Goal: Communication & Community: Ask a question

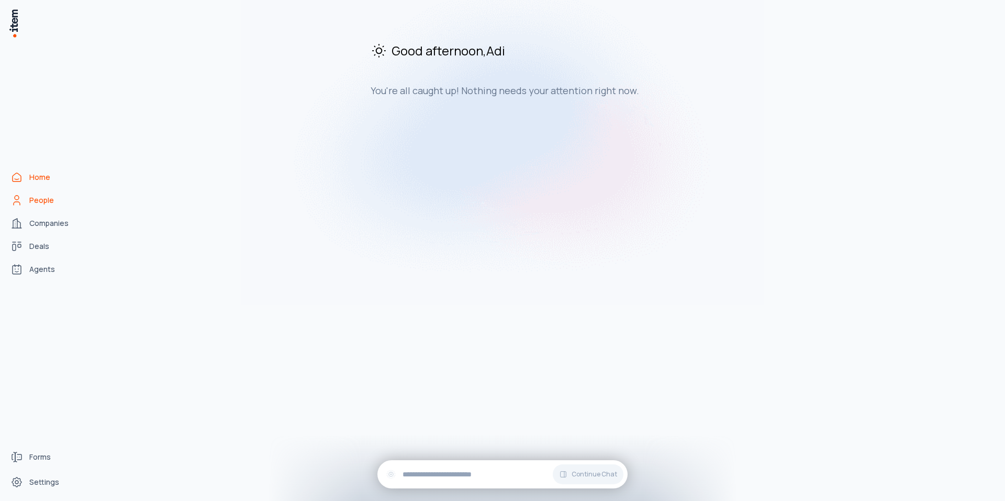
click at [22, 201] on icon "People" at bounding box center [16, 200] width 13 height 13
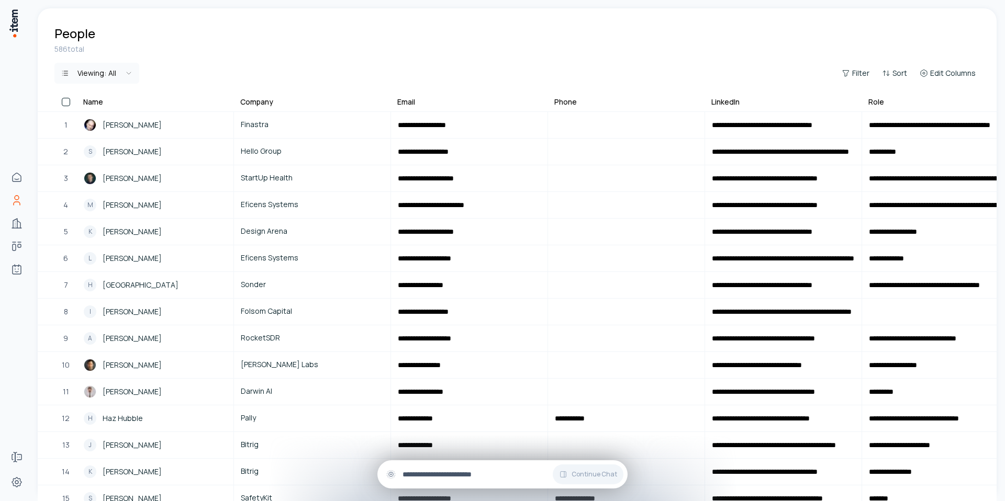
click at [427, 469] on input "text" at bounding box center [510, 475] width 217 height 12
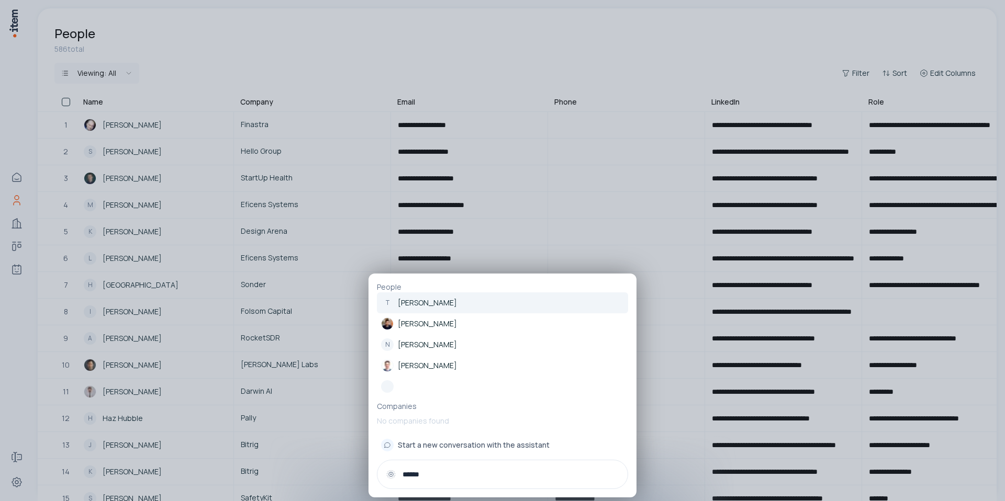
type input "******"
click at [441, 300] on p "[PERSON_NAME]" at bounding box center [427, 303] width 59 height 10
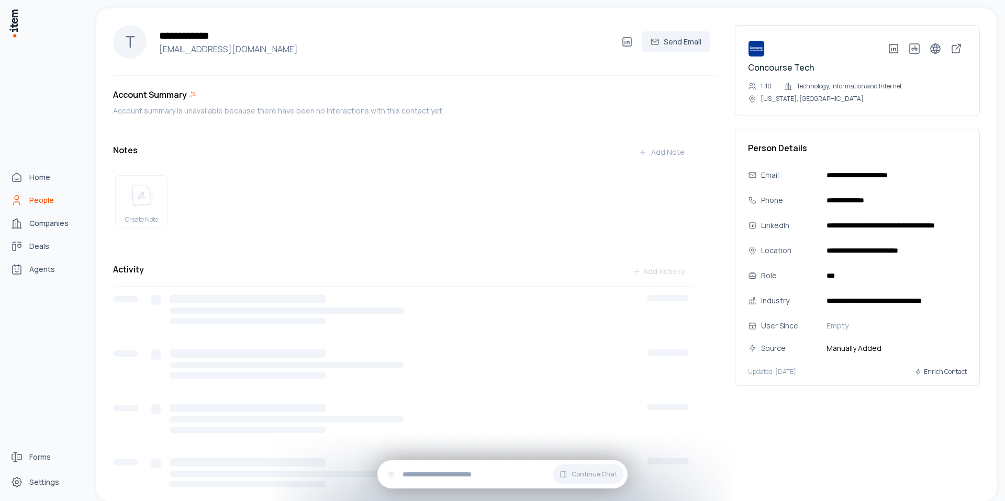
click at [32, 204] on span "People" at bounding box center [41, 200] width 25 height 10
click at [35, 176] on span "Home" at bounding box center [39, 177] width 21 height 10
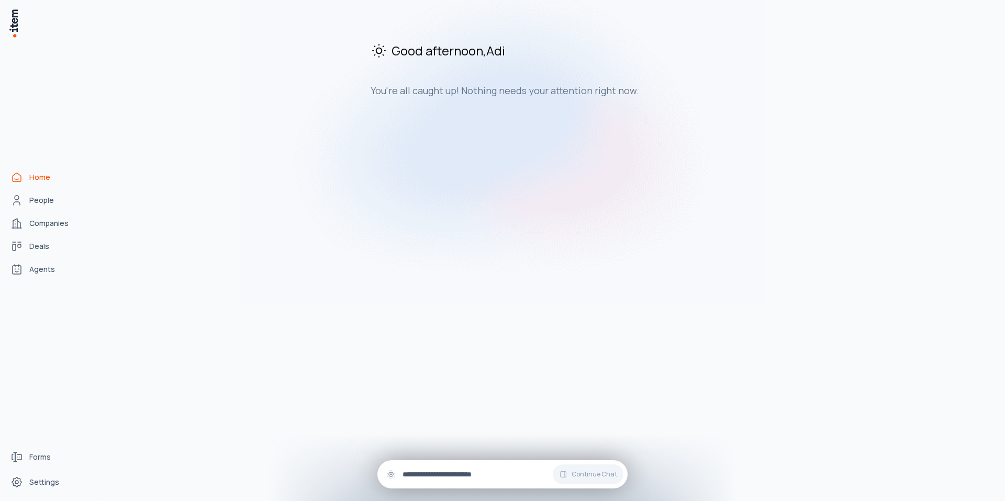
click at [454, 468] on div "Continue Chat" at bounding box center [502, 475] width 250 height 28
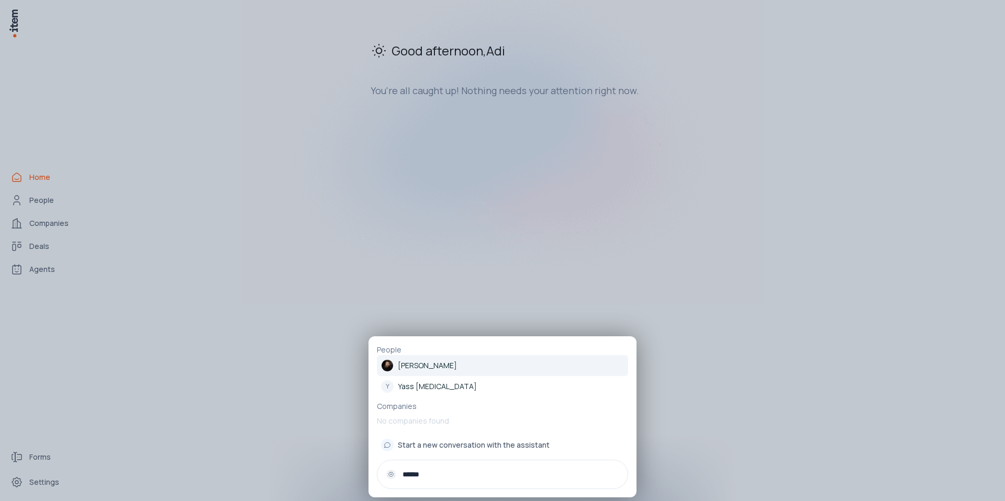
type input "******"
click at [445, 363] on p "[PERSON_NAME]" at bounding box center [427, 366] width 59 height 10
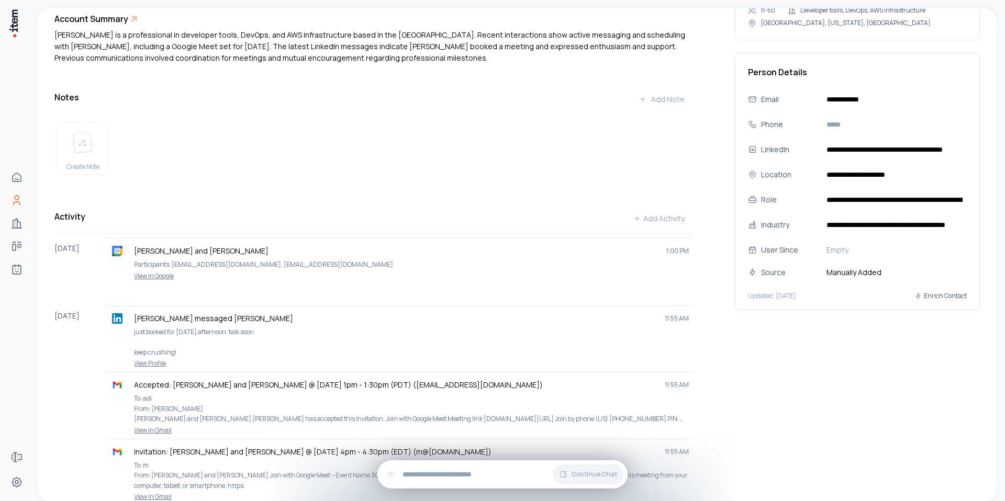
scroll to position [361, 0]
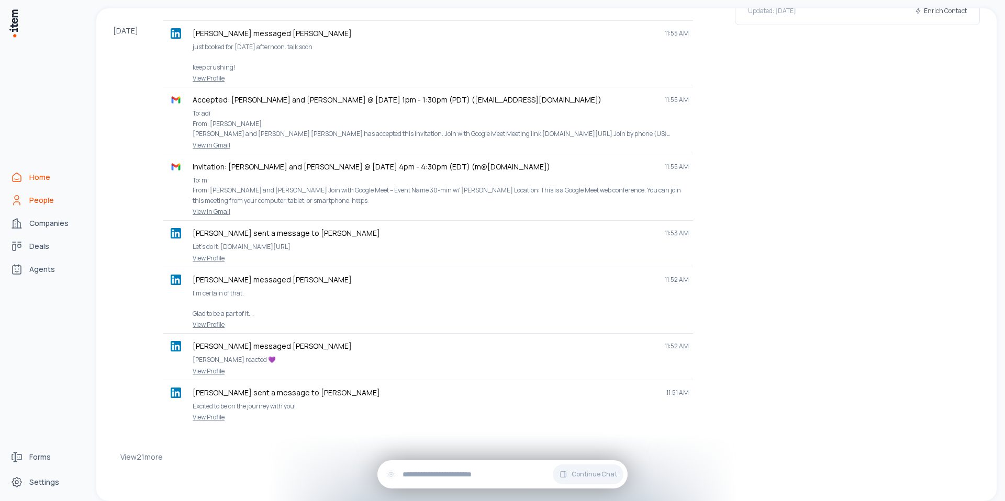
click at [25, 181] on link "Home" at bounding box center [46, 177] width 80 height 21
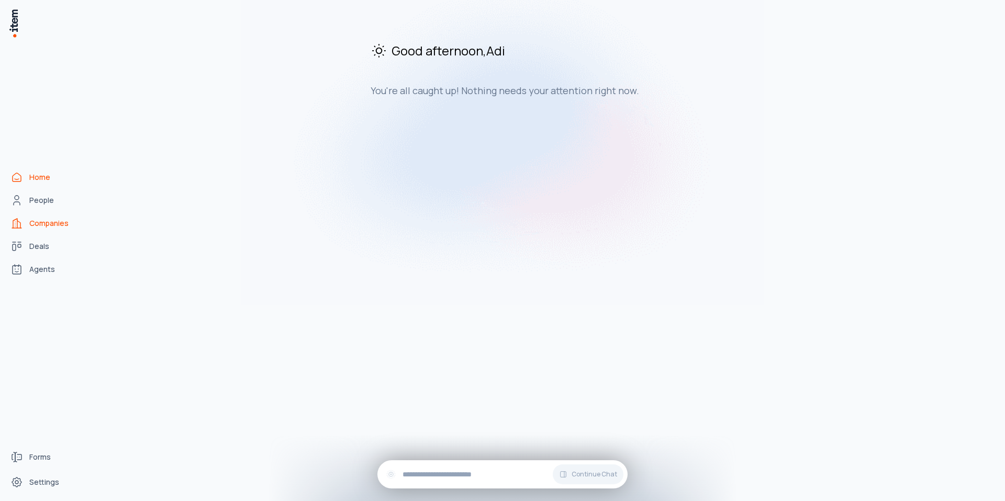
click at [36, 230] on link "Companies" at bounding box center [46, 223] width 80 height 21
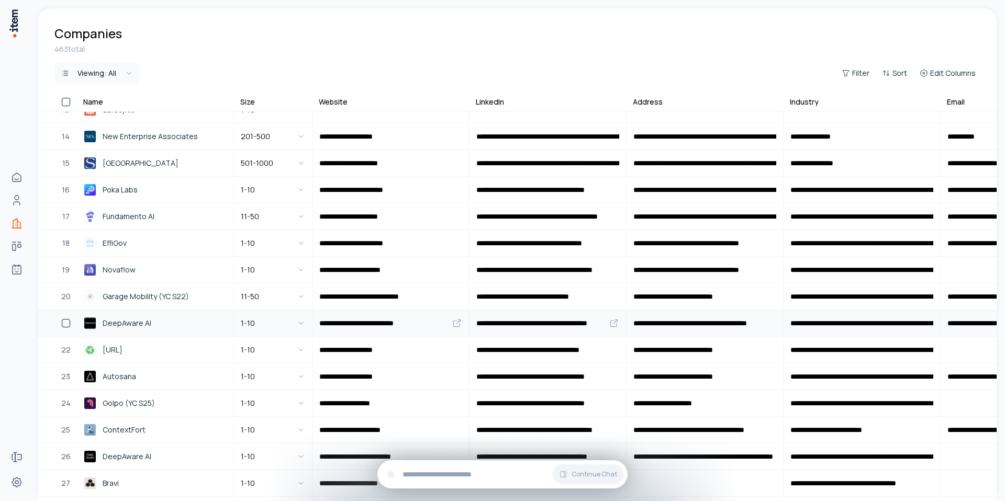
scroll to position [334, 0]
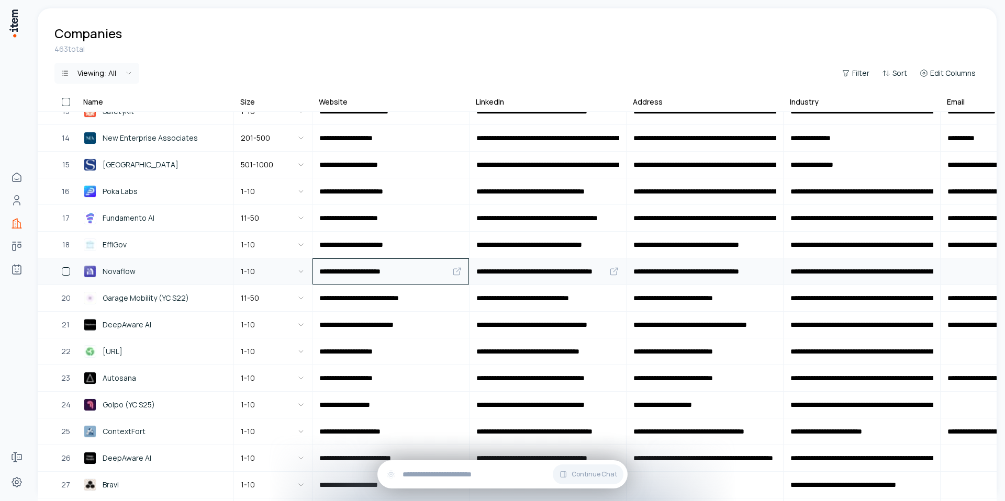
click at [454, 273] on icon at bounding box center [457, 271] width 10 height 10
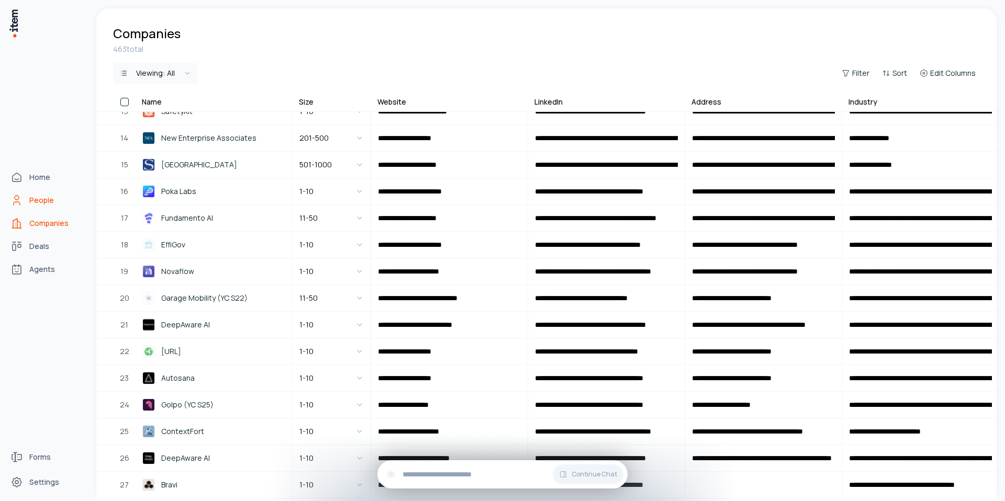
click at [16, 201] on icon "People" at bounding box center [16, 200] width 13 height 13
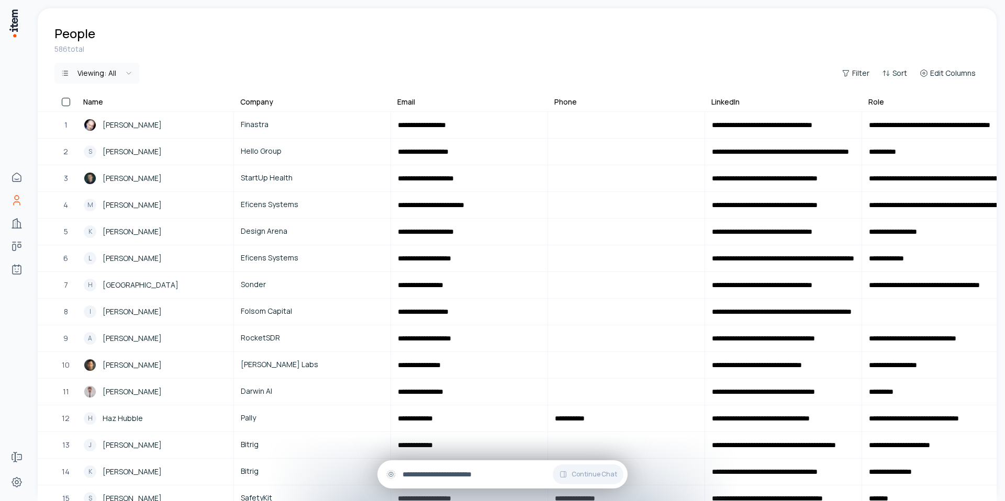
click at [458, 474] on input "text" at bounding box center [510, 475] width 217 height 12
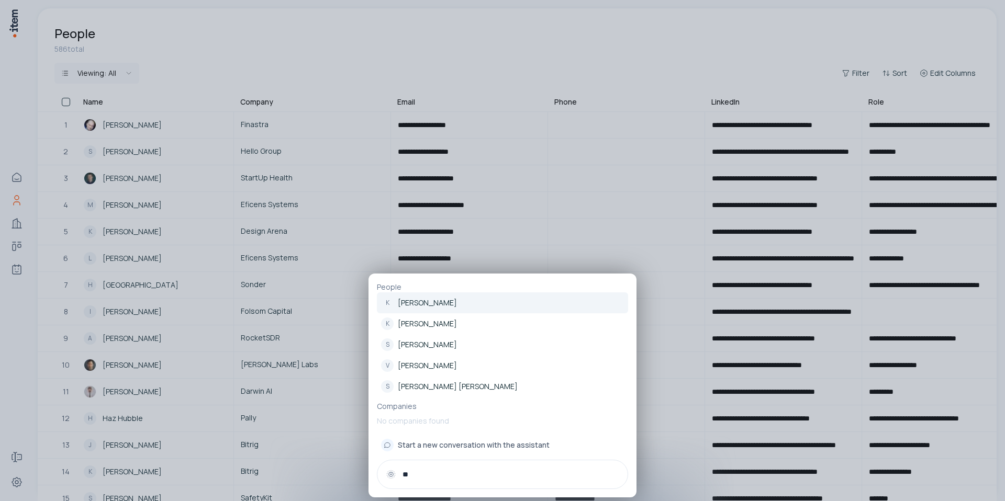
type input "*"
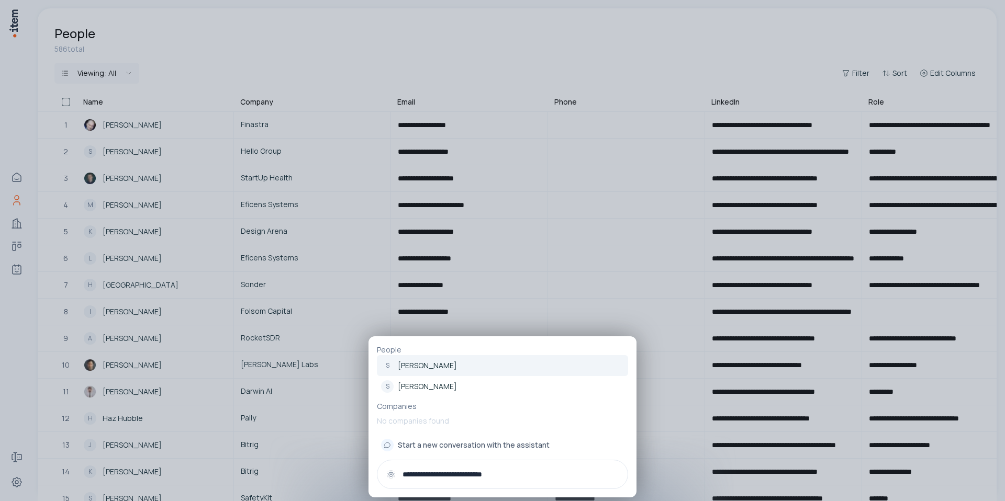
type input "**********"
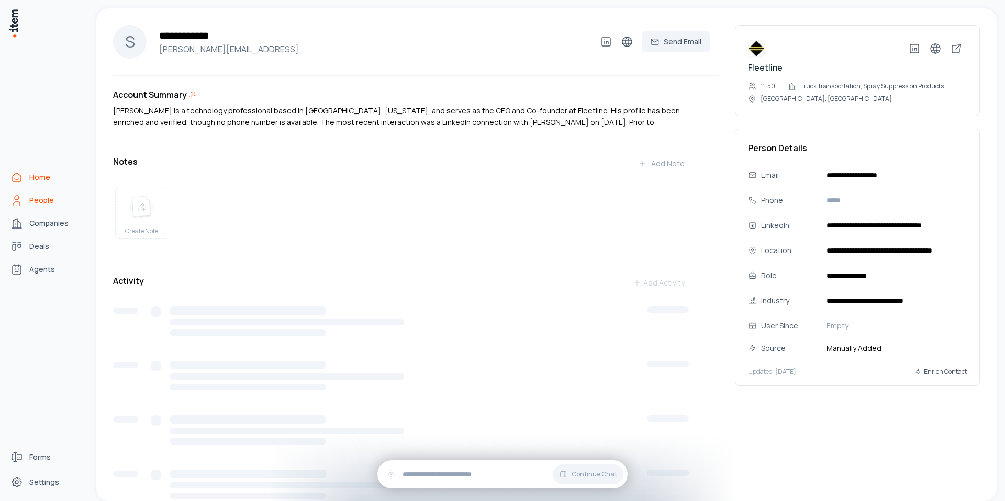
click at [17, 178] on icon "Home" at bounding box center [16, 177] width 13 height 13
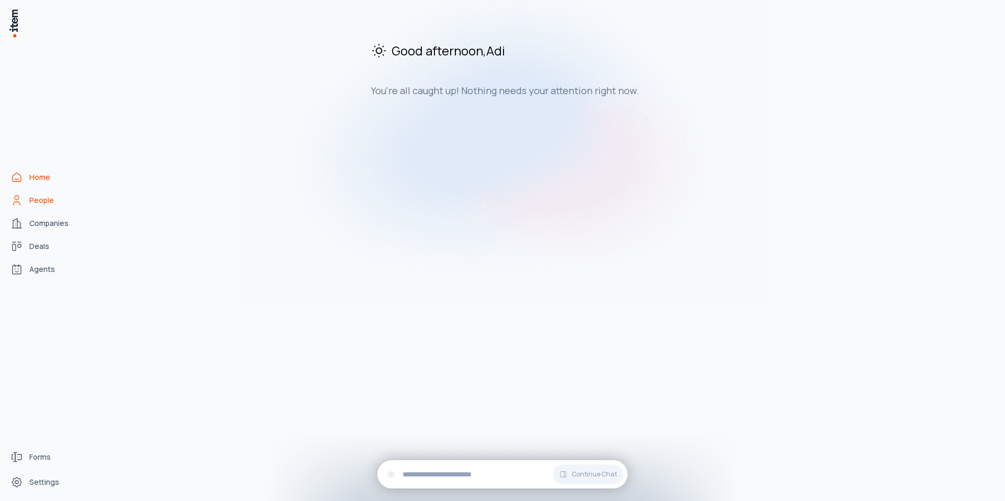
click at [56, 204] on link "People" at bounding box center [46, 200] width 80 height 21
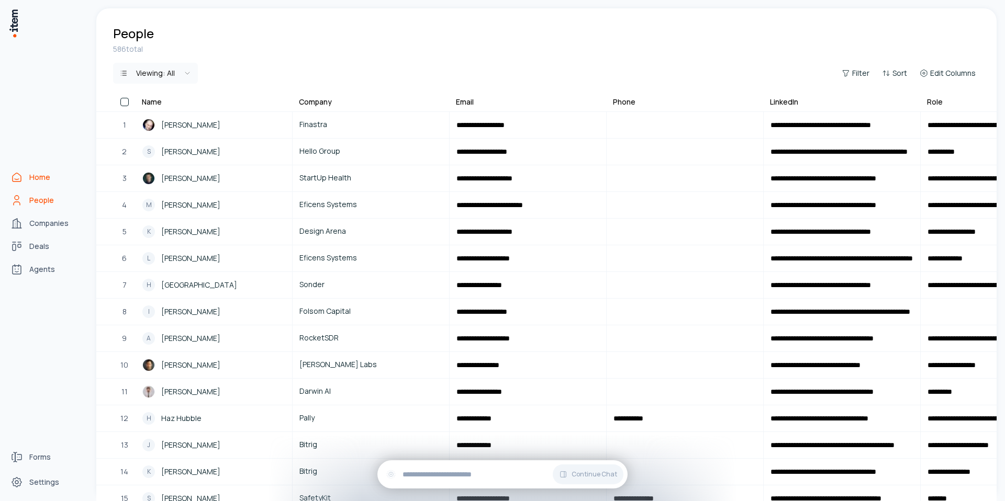
click at [19, 183] on icon "Home" at bounding box center [16, 177] width 13 height 13
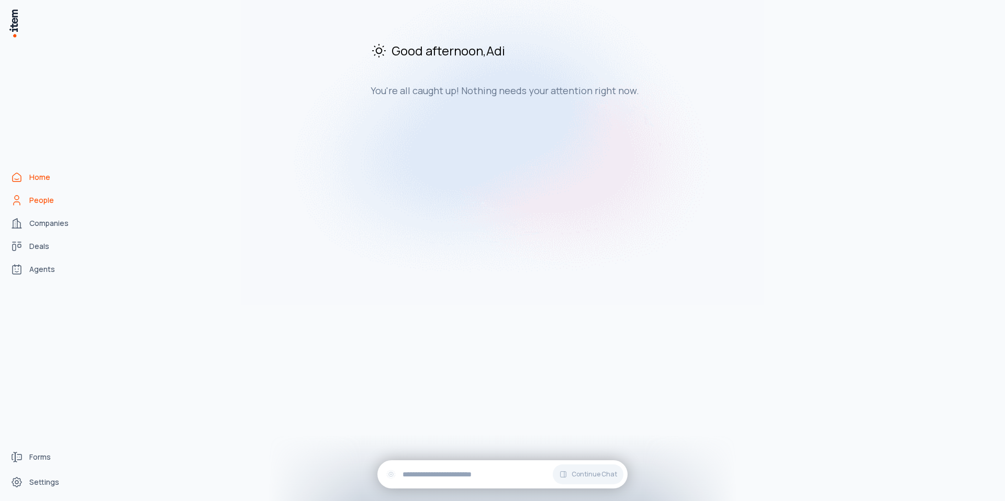
click at [40, 207] on link "People" at bounding box center [46, 200] width 80 height 21
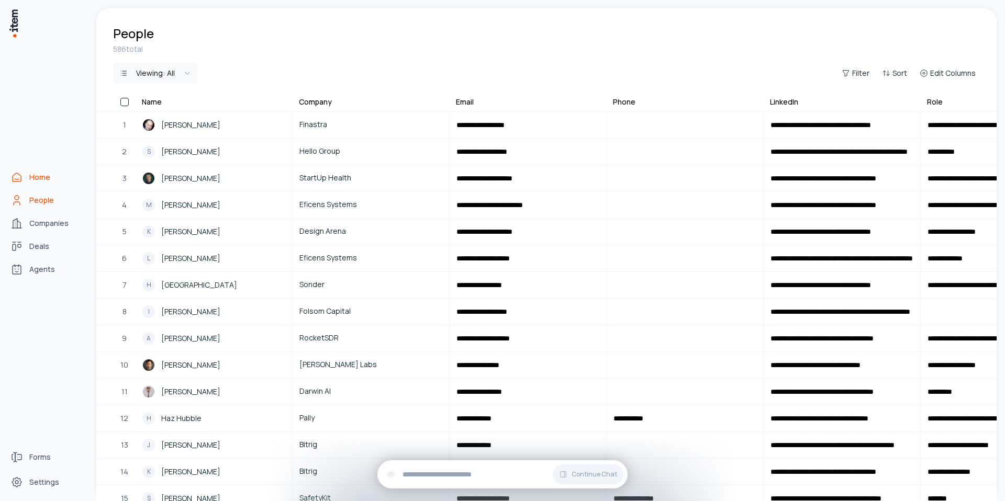
click at [45, 177] on span "Home" at bounding box center [39, 177] width 21 height 10
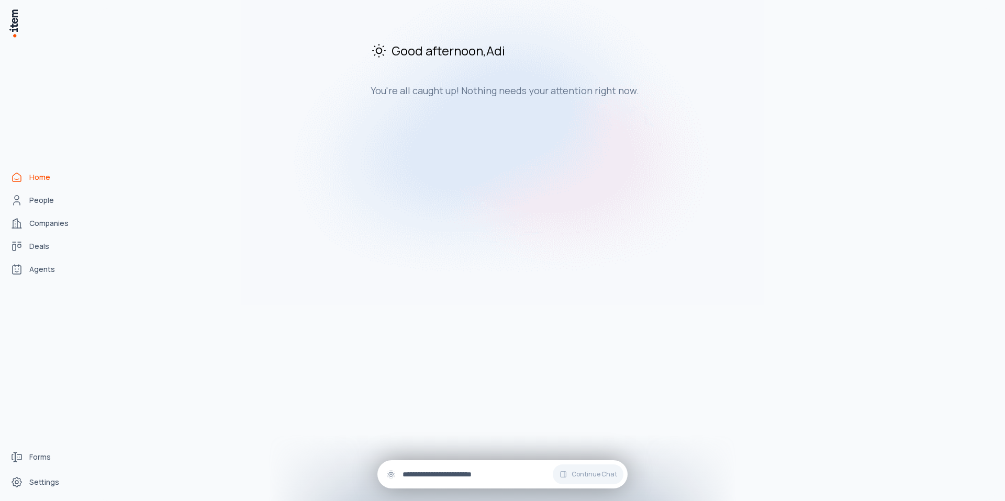
click at [469, 466] on div "Continue Chat" at bounding box center [502, 475] width 250 height 28
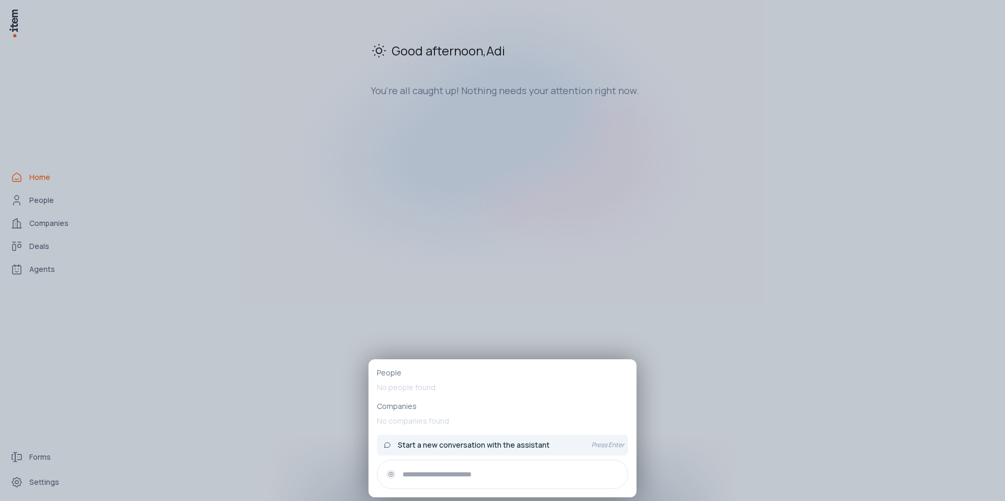
click at [476, 448] on span "Start a new conversation with the assistant" at bounding box center [474, 445] width 152 height 10
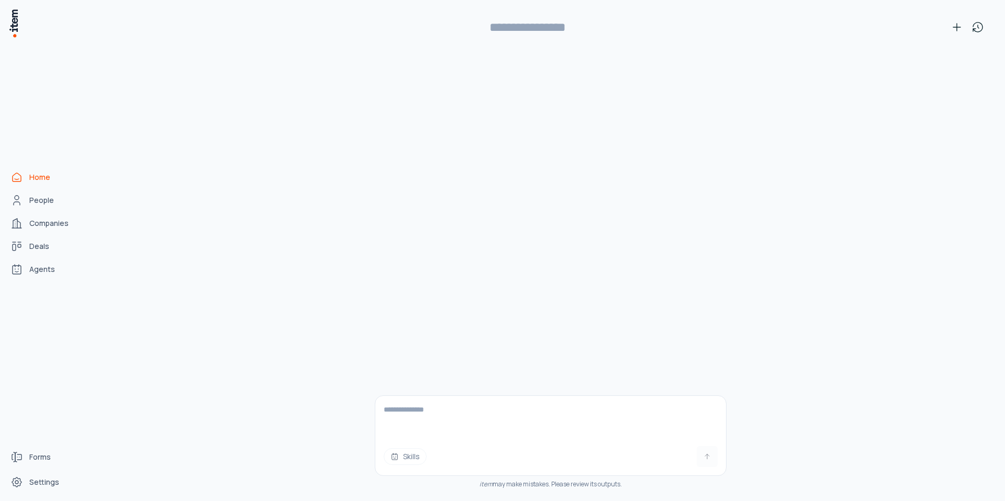
click at [448, 425] on textarea at bounding box center [550, 417] width 351 height 42
type textarea "*"
type textarea "**********"
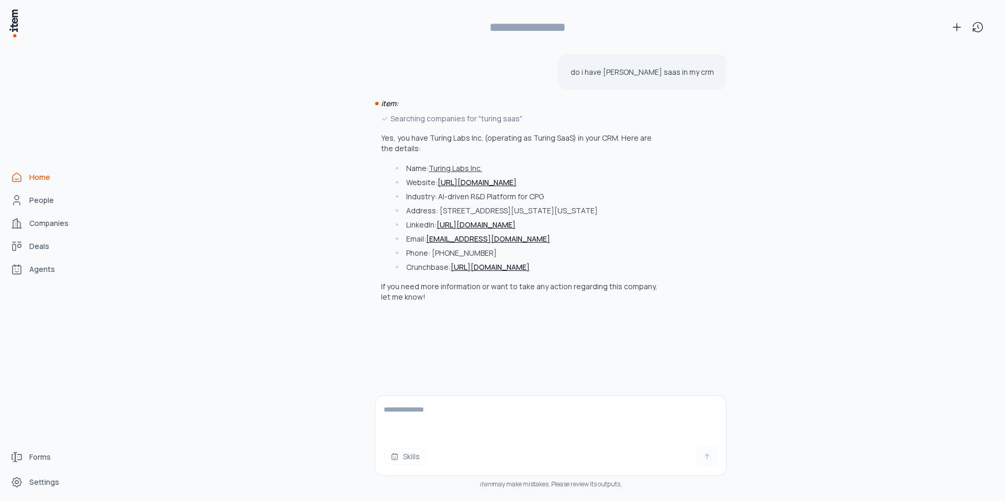
type input "**********"
type textarea "**********"
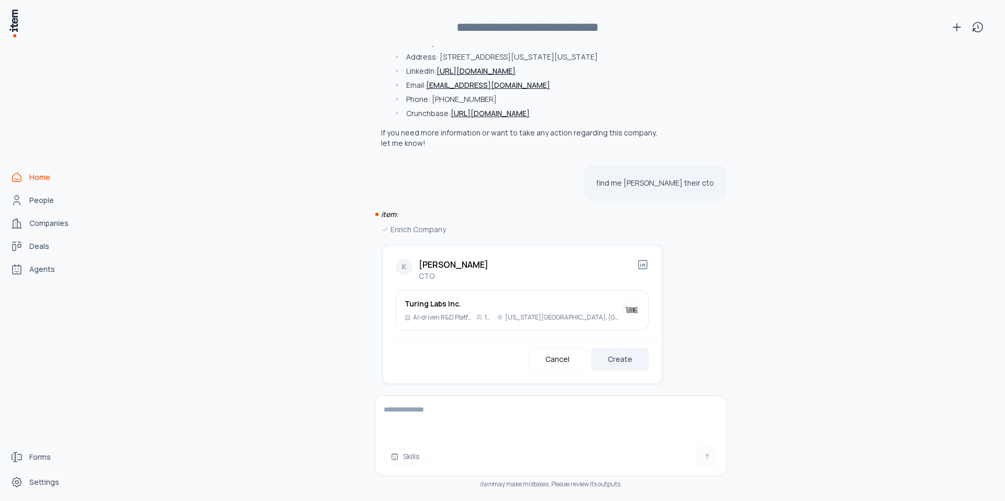
scroll to position [161, 0]
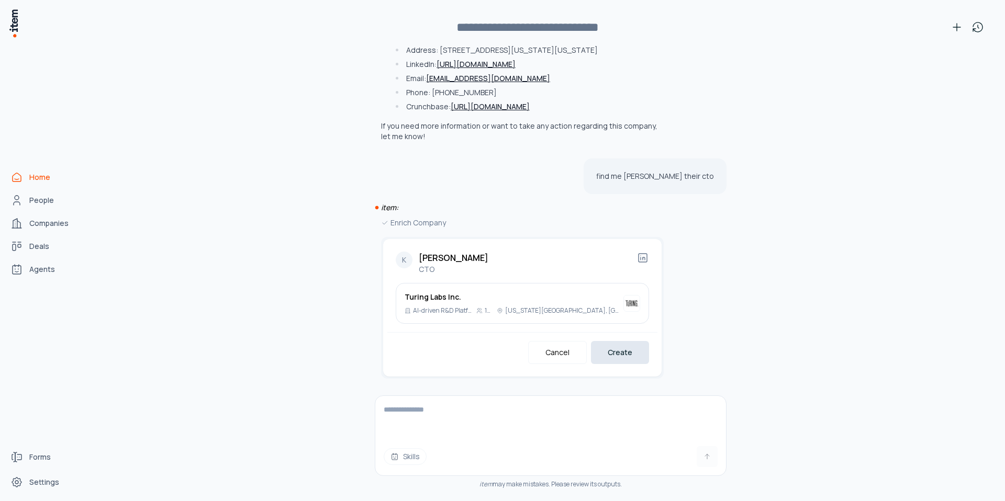
click at [631, 361] on button "Create" at bounding box center [620, 352] width 58 height 23
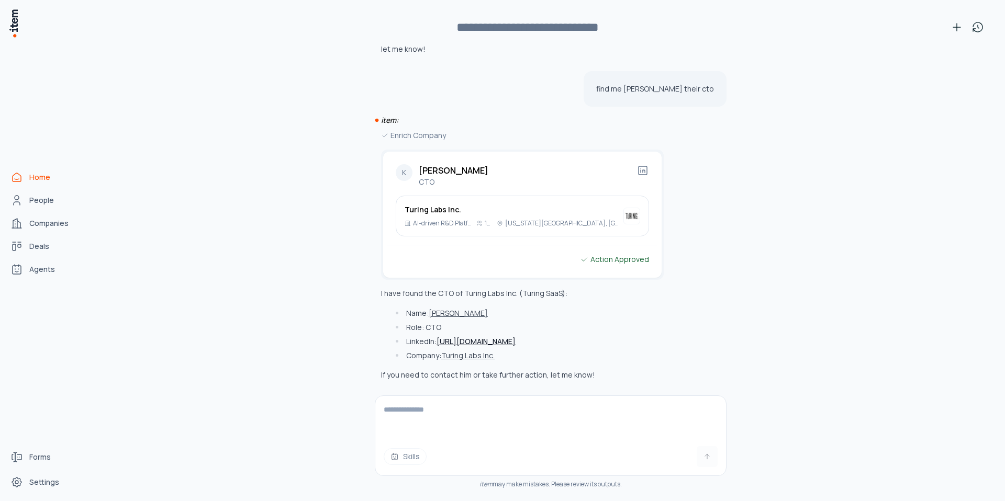
scroll to position [250, 0]
type textarea "**********"
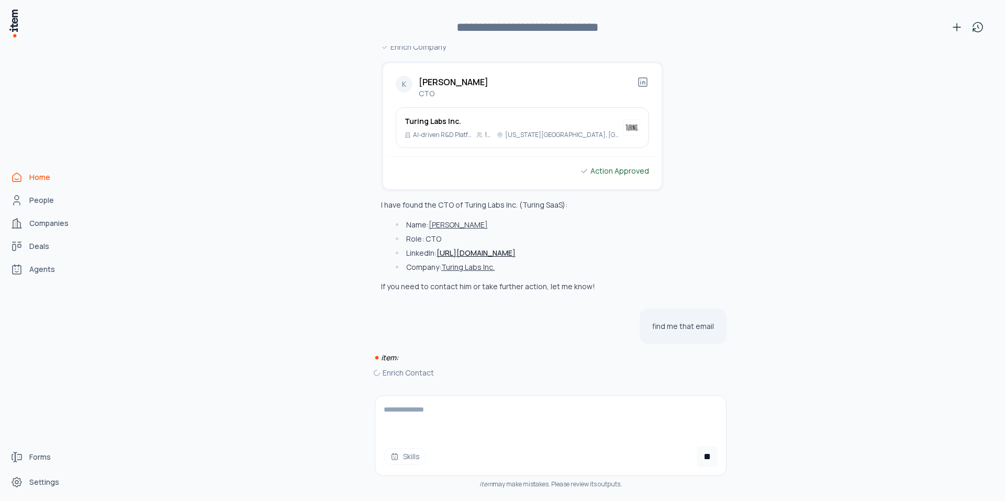
scroll to position [337, 0]
type textarea "*"
click at [40, 246] on span "Deals" at bounding box center [39, 246] width 20 height 10
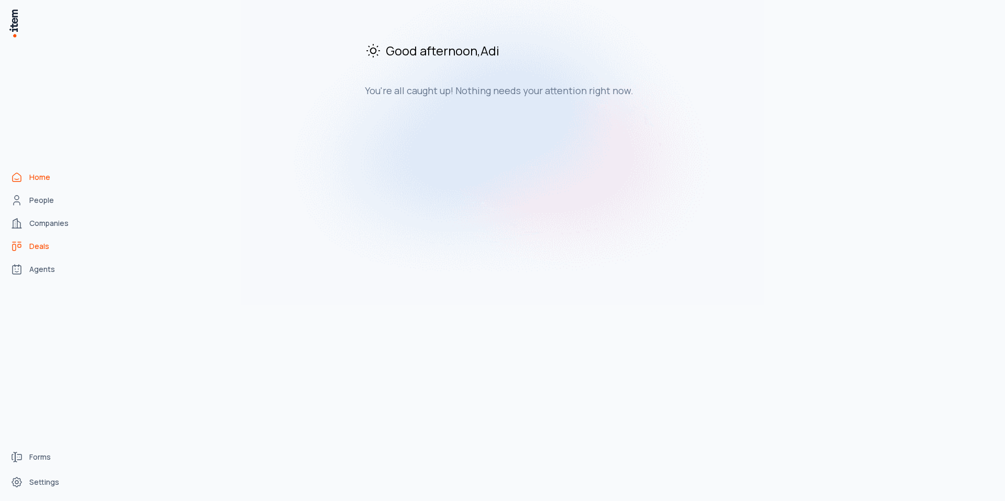
scroll to position [0, 0]
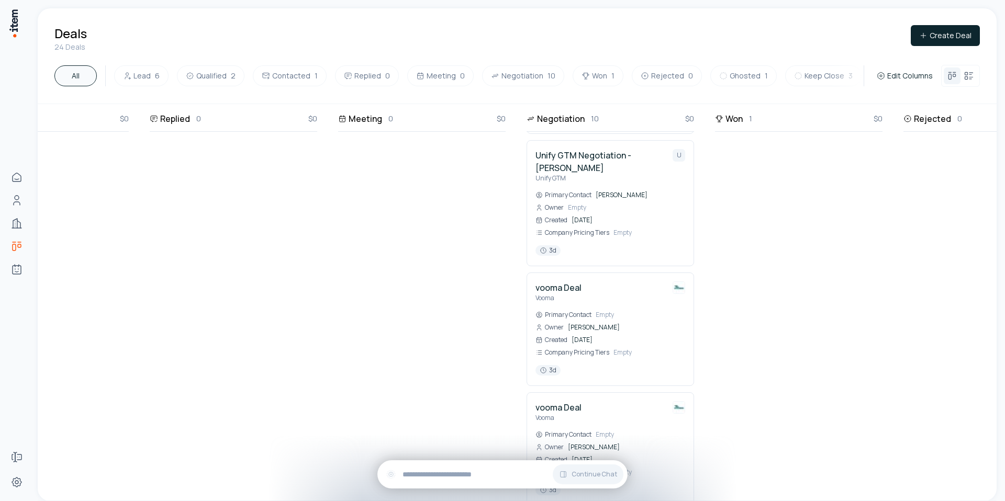
scroll to position [942, 474]
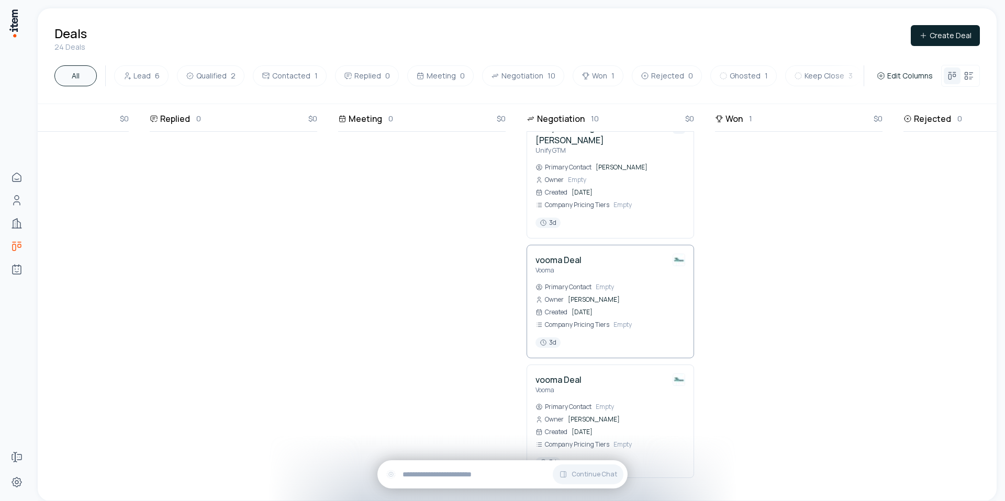
click at [571, 266] on p "Vooma" at bounding box center [558, 270] width 46 height 8
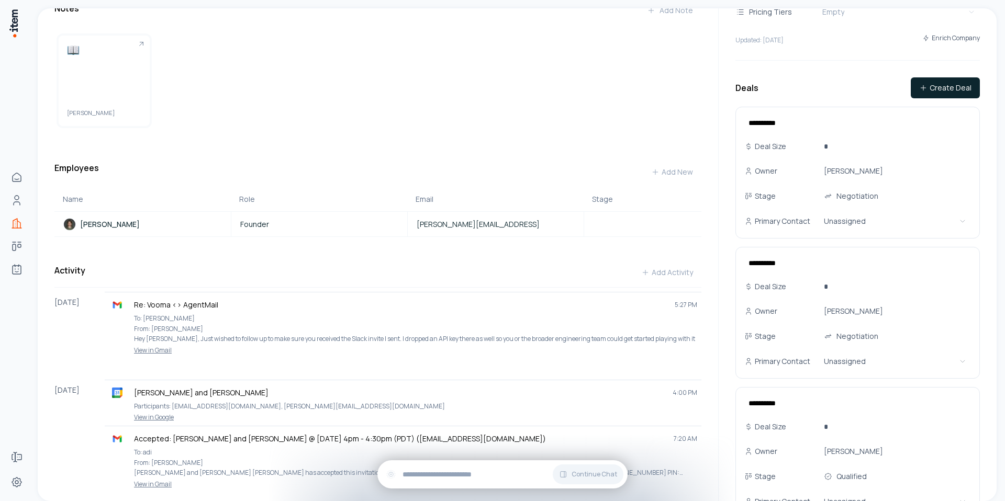
scroll to position [107, 0]
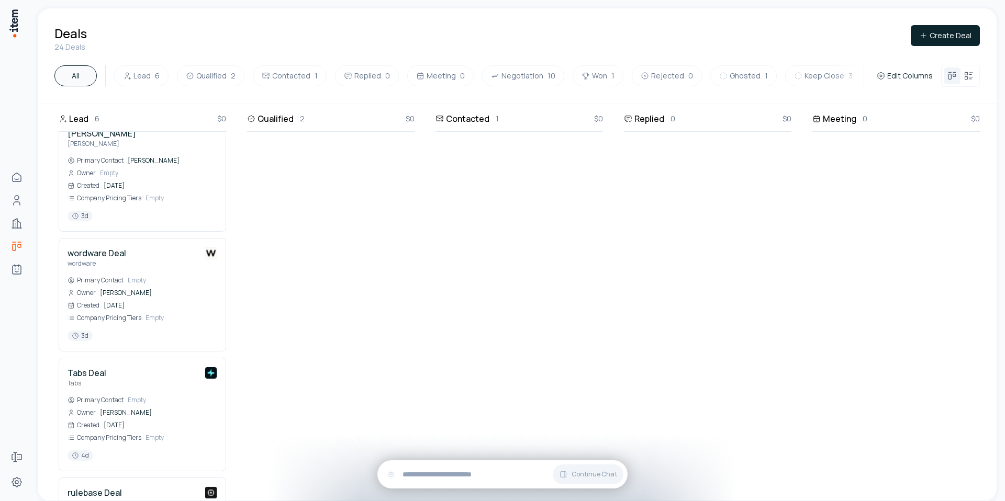
scroll to position [270, 0]
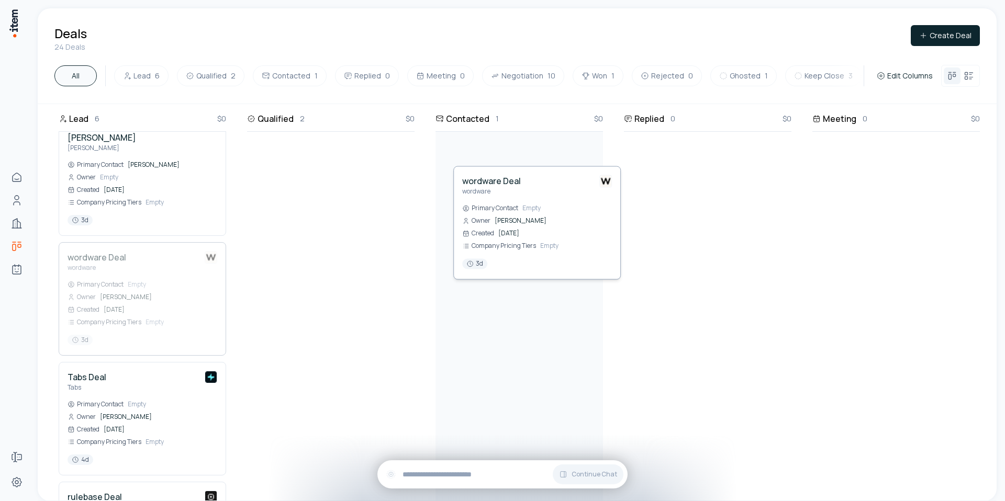
drag, startPoint x: 126, startPoint y: 288, endPoint x: 522, endPoint y: 233, distance: 399.4
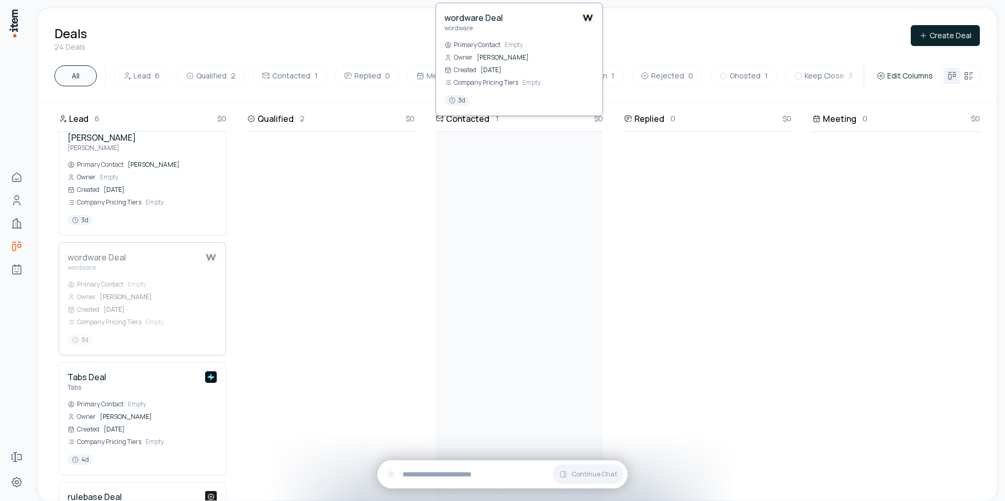
click at [522, 231] on div "Lead 6 $0 Finastra Deal Finastra Primary Contact Empty Owner [PERSON_NAME] Crea…" at bounding box center [990, 32] width 1905 height 397
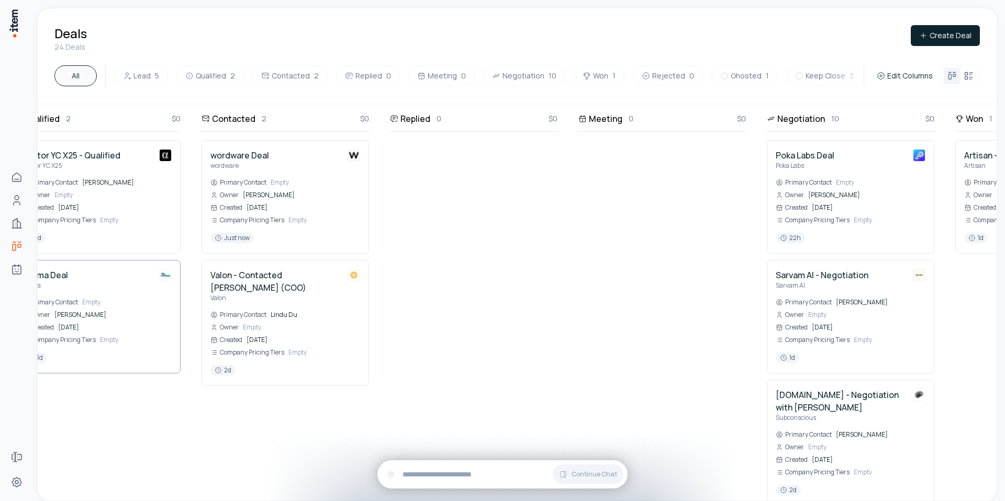
scroll to position [0, 0]
